Goal: Navigation & Orientation: Find specific page/section

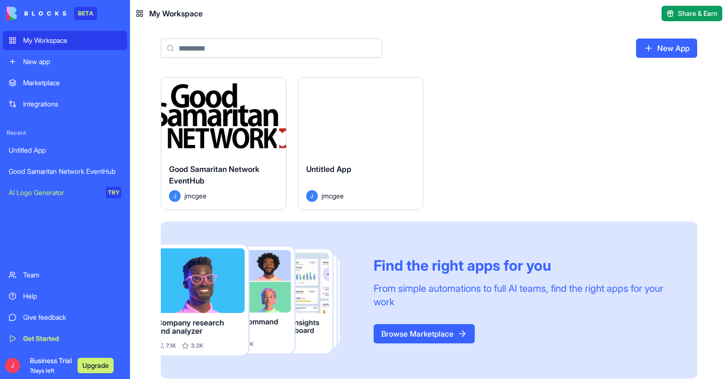
click at [203, 103] on div "Launch" at bounding box center [223, 117] width 125 height 78
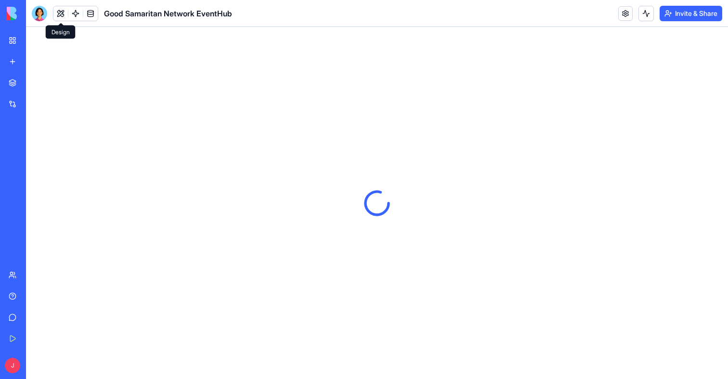
click at [61, 10] on button at bounding box center [60, 13] width 14 height 14
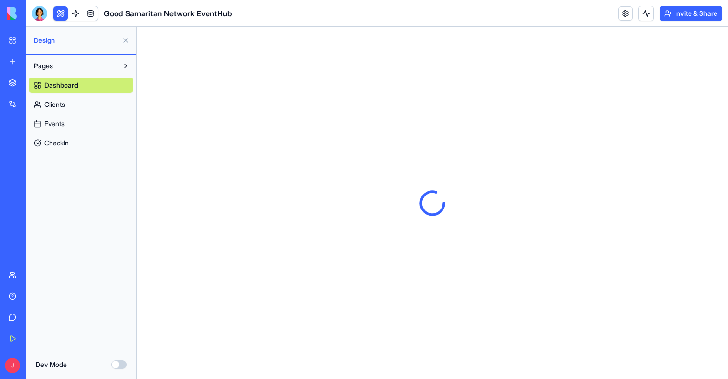
click at [77, 87] on span "Dashboard" at bounding box center [61, 85] width 34 height 10
click at [69, 110] on link "Clients" at bounding box center [81, 104] width 104 height 15
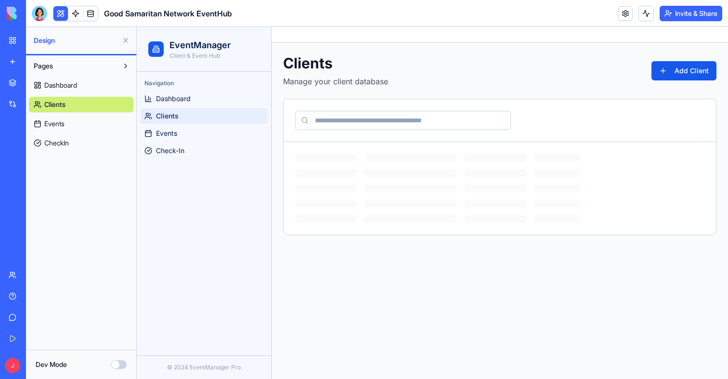
click at [69, 120] on link "Events" at bounding box center [81, 123] width 104 height 15
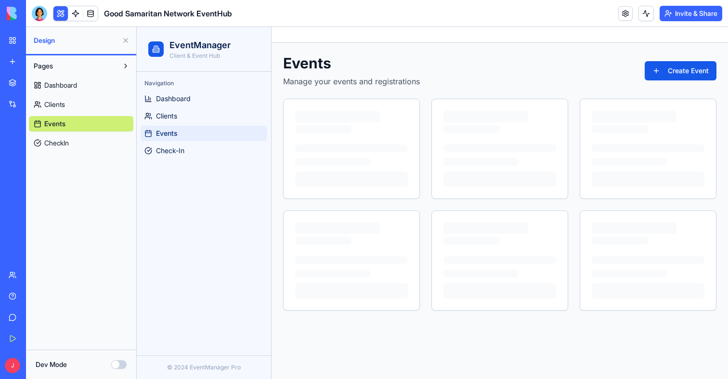
click at [72, 145] on link "CheckIn" at bounding box center [81, 142] width 104 height 15
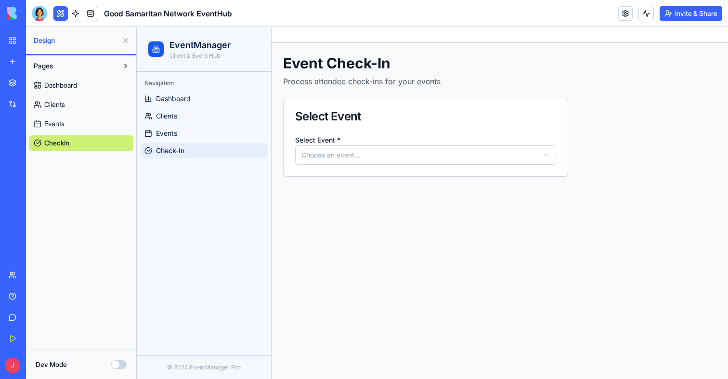
click at [74, 87] on span "Dashboard" at bounding box center [60, 85] width 33 height 10
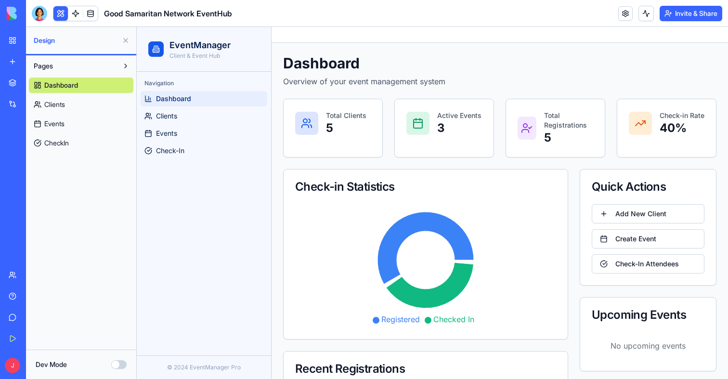
click at [76, 103] on link "Clients" at bounding box center [81, 104] width 104 height 15
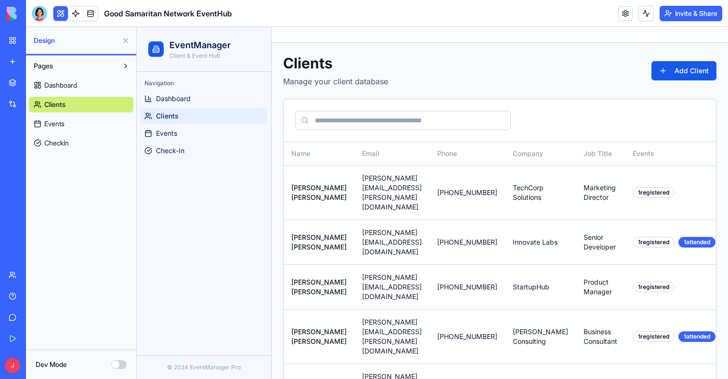
click at [17, 38] on link "My Workspace" at bounding box center [22, 40] width 39 height 19
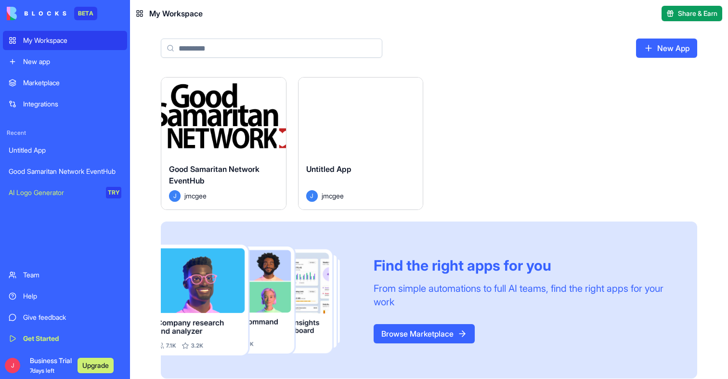
click at [188, 108] on button "Launch" at bounding box center [223, 116] width 72 height 19
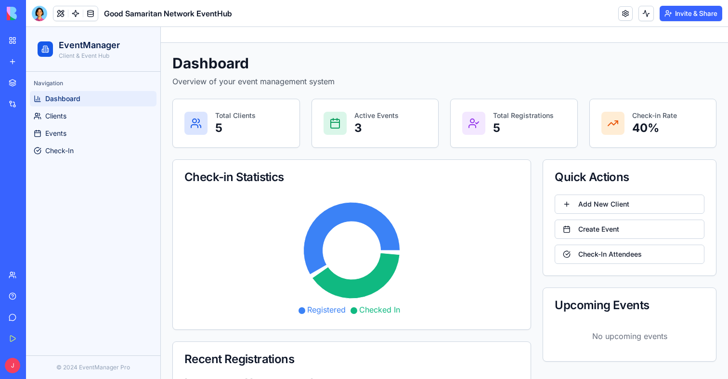
click at [15, 99] on link "Integrations" at bounding box center [22, 103] width 39 height 19
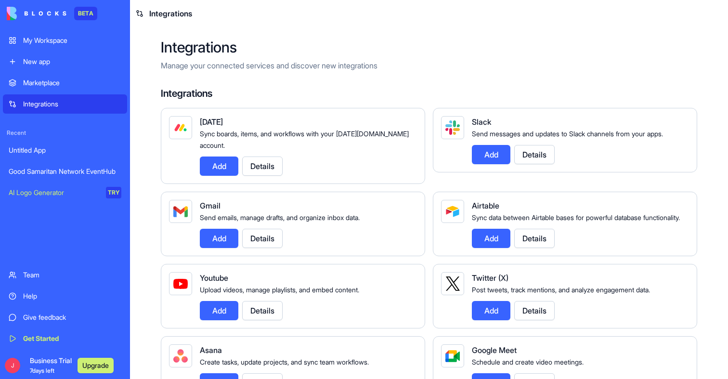
click at [26, 81] on div "Marketplace" at bounding box center [72, 83] width 98 height 10
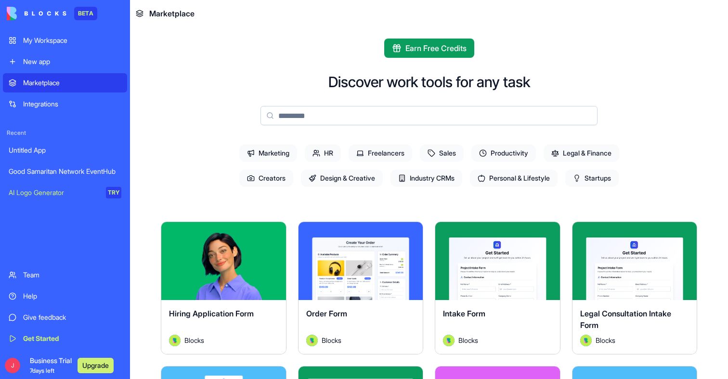
click at [24, 63] on div "New app" at bounding box center [72, 62] width 98 height 10
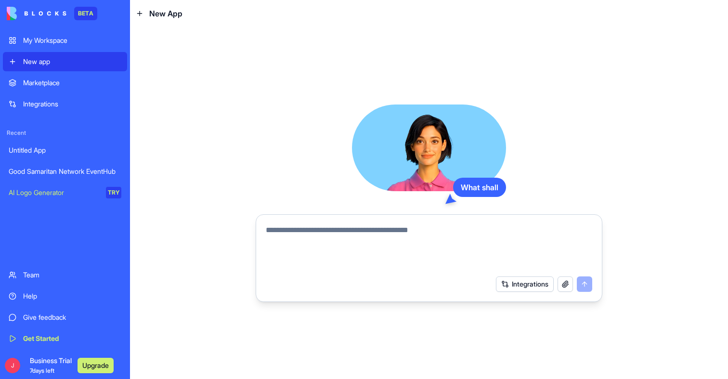
click at [24, 39] on div "My Workspace" at bounding box center [72, 41] width 98 height 10
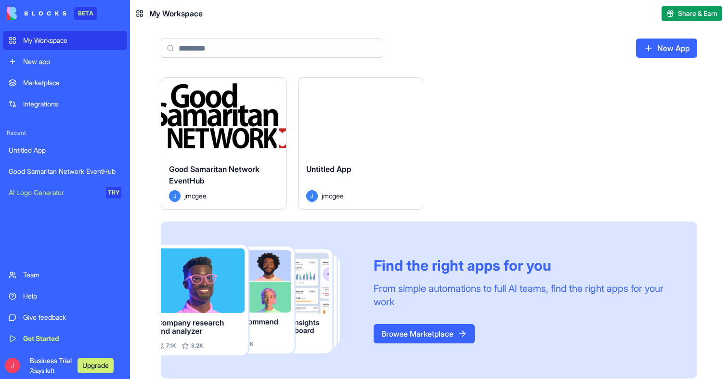
click at [175, 171] on span "Good Samaritan Network EventHub" at bounding box center [214, 174] width 91 height 21
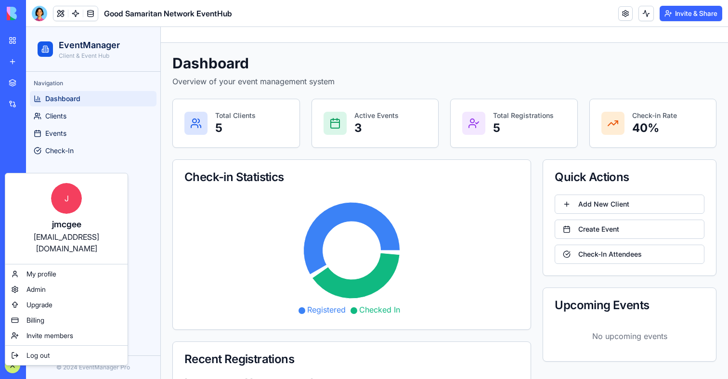
click at [30, 352] on div "J jmcgee [EMAIL_ADDRESS][DOMAIN_NAME] My profile Admin Upgrade Billing Invite m…" at bounding box center [66, 269] width 123 height 193
click at [32, 351] on span "Log out" at bounding box center [37, 356] width 23 height 10
